Goal: Transaction & Acquisition: Obtain resource

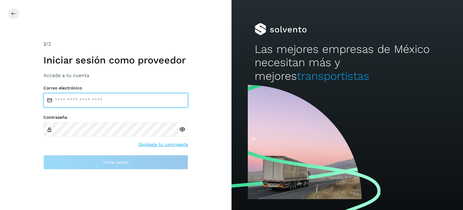
type input "**********"
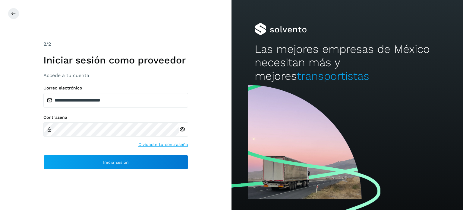
click at [87, 137] on div "Contraseña Olvidaste tu contraseña" at bounding box center [115, 131] width 145 height 33
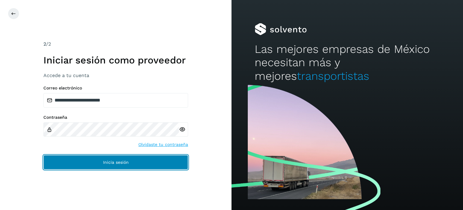
click at [96, 156] on button "Inicia sesión" at bounding box center [115, 162] width 145 height 14
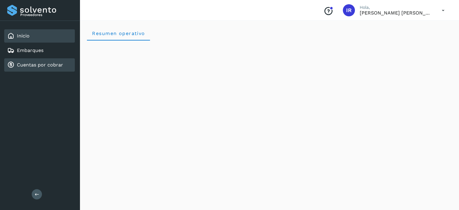
click at [45, 69] on div "Cuentas por cobrar" at bounding box center [39, 64] width 71 height 13
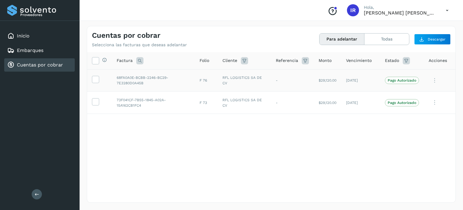
click at [122, 85] on td "68FA0A0E-BCBB-2246-BC29-7E3280D0A45B" at bounding box center [153, 80] width 83 height 22
click at [93, 80] on icon at bounding box center [95, 79] width 6 height 6
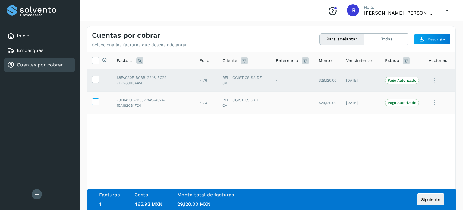
click at [94, 98] on icon at bounding box center [95, 101] width 6 height 6
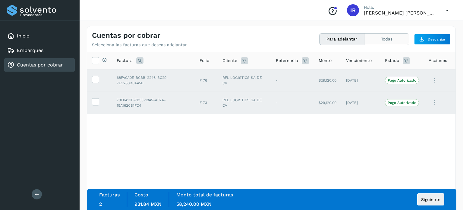
click at [380, 37] on button "Todas" at bounding box center [387, 38] width 45 height 11
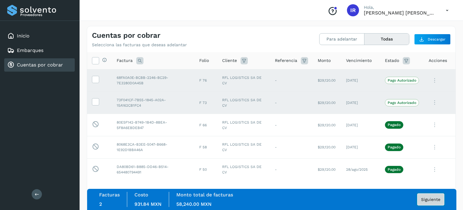
click at [438, 197] on span "Siguiente" at bounding box center [430, 199] width 19 height 4
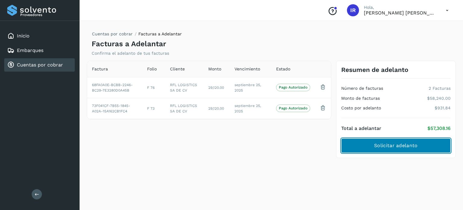
click at [380, 140] on button "Solicitar adelanto" at bounding box center [395, 145] width 109 height 14
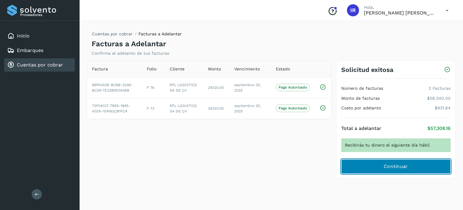
click at [378, 168] on button "Continuar" at bounding box center [395, 166] width 109 height 14
